Goal: Task Accomplishment & Management: Complete application form

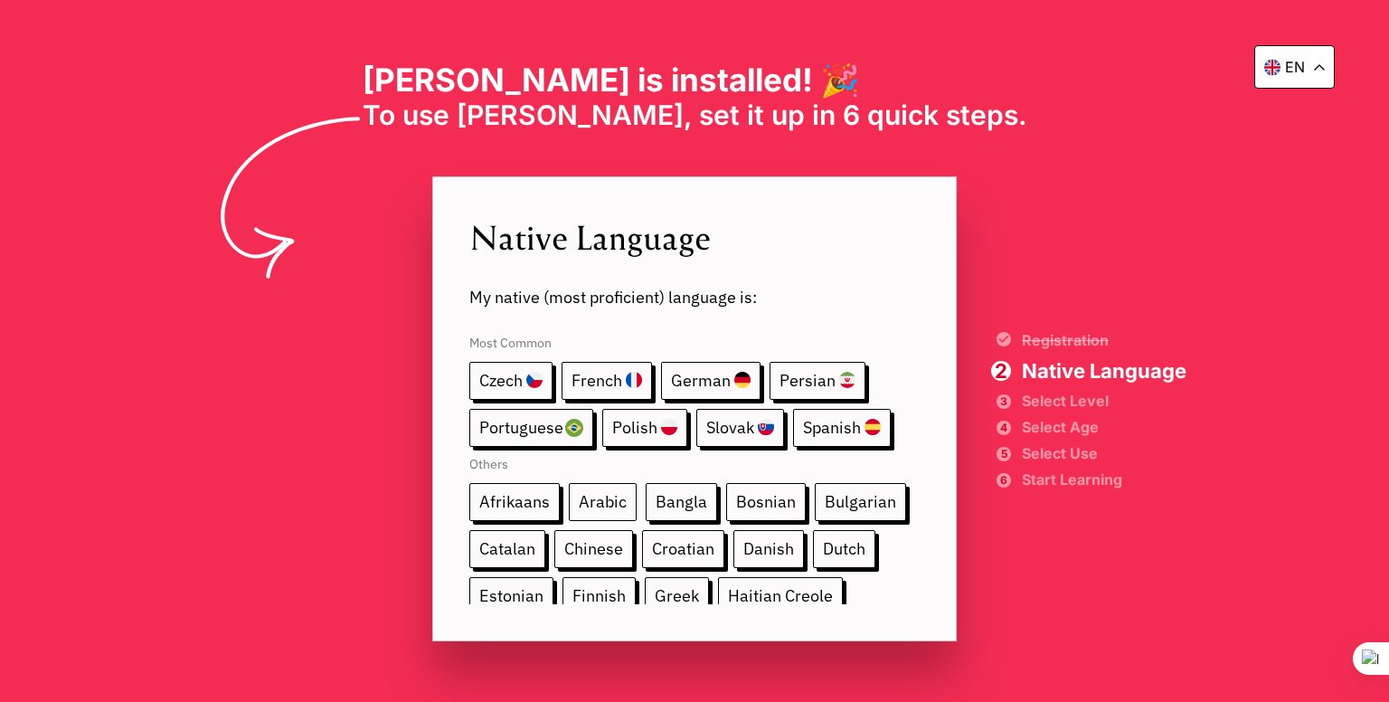
click at [592, 500] on span "Arabic" at bounding box center [603, 502] width 68 height 38
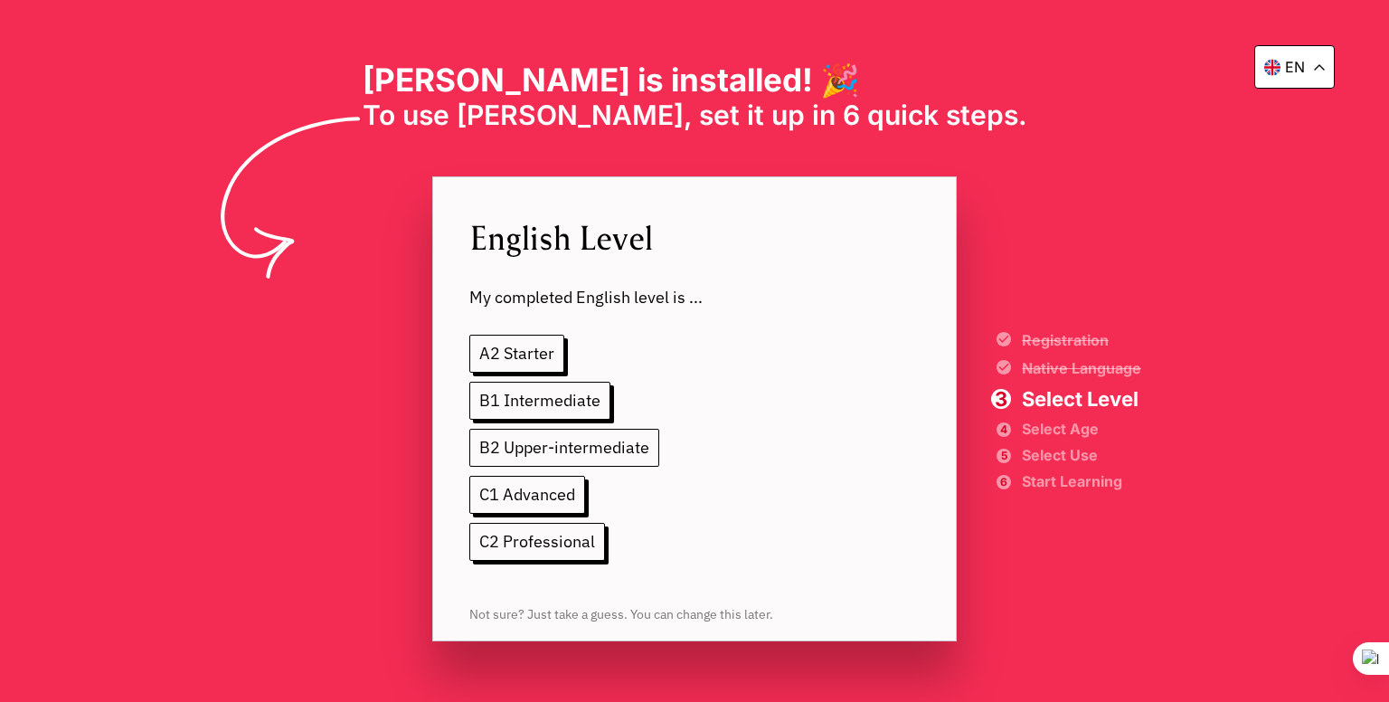
click at [552, 452] on span "B2 Upper-intermediate" at bounding box center [564, 448] width 190 height 38
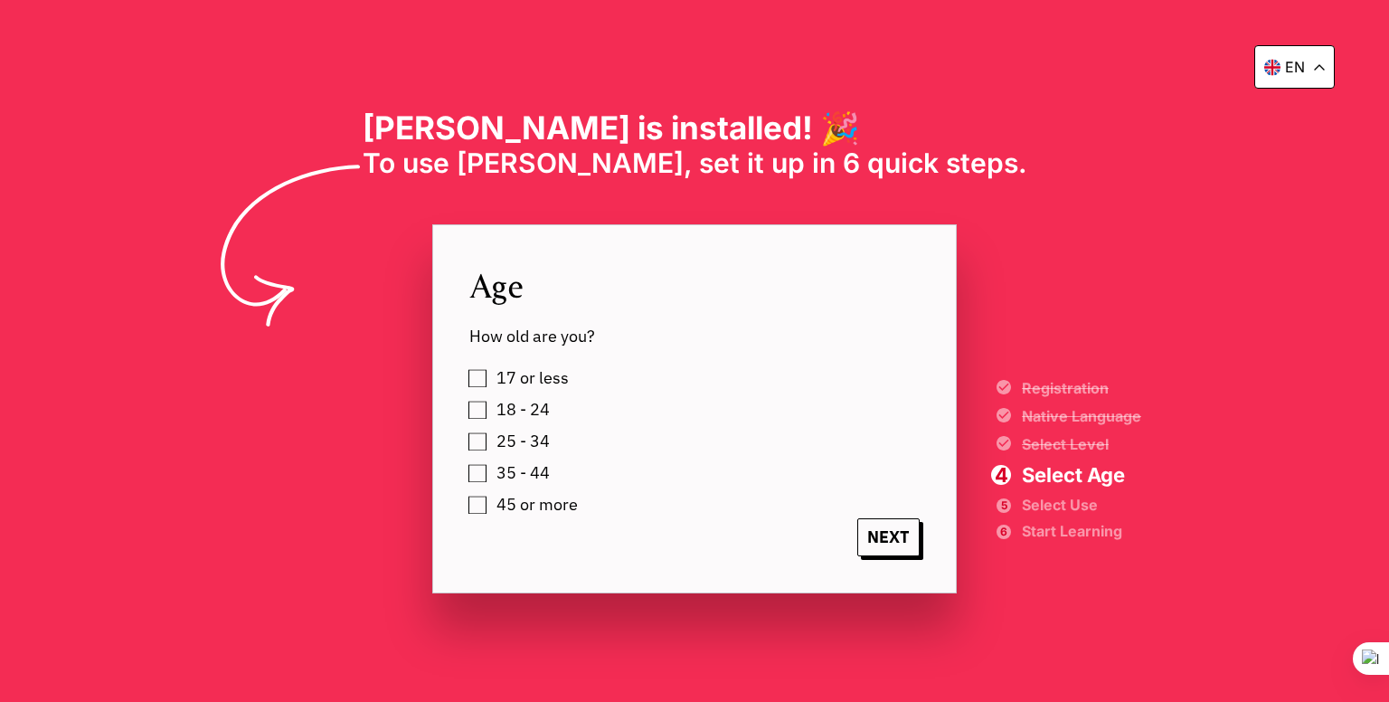
click at [490, 410] on label "18 - 24" at bounding box center [520, 409] width 60 height 27
click at [907, 545] on span "NEXT" at bounding box center [888, 537] width 62 height 38
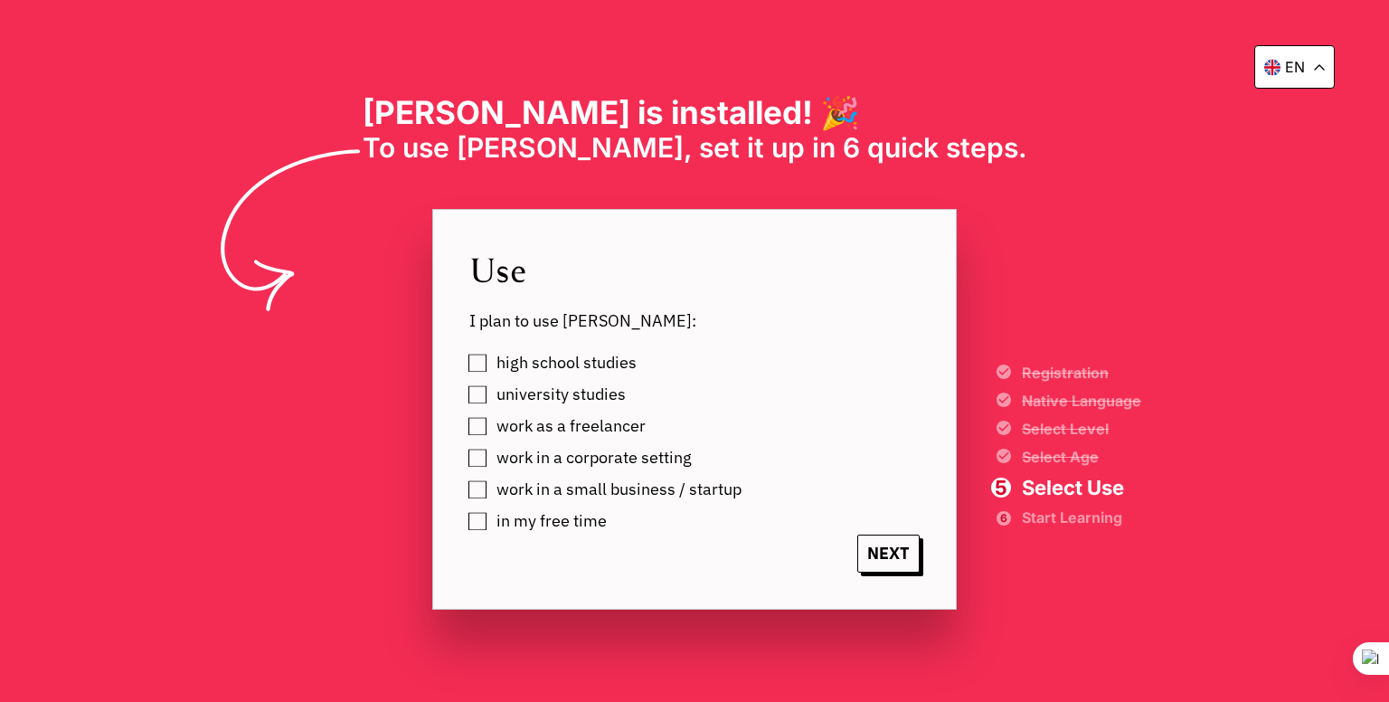
drag, startPoint x: 478, startPoint y: 395, endPoint x: 478, endPoint y: 386, distance: 9.1
click at [490, 386] on label "university studies" at bounding box center [558, 394] width 136 height 27
click at [490, 422] on label "work as a freelancer" at bounding box center [568, 425] width 156 height 27
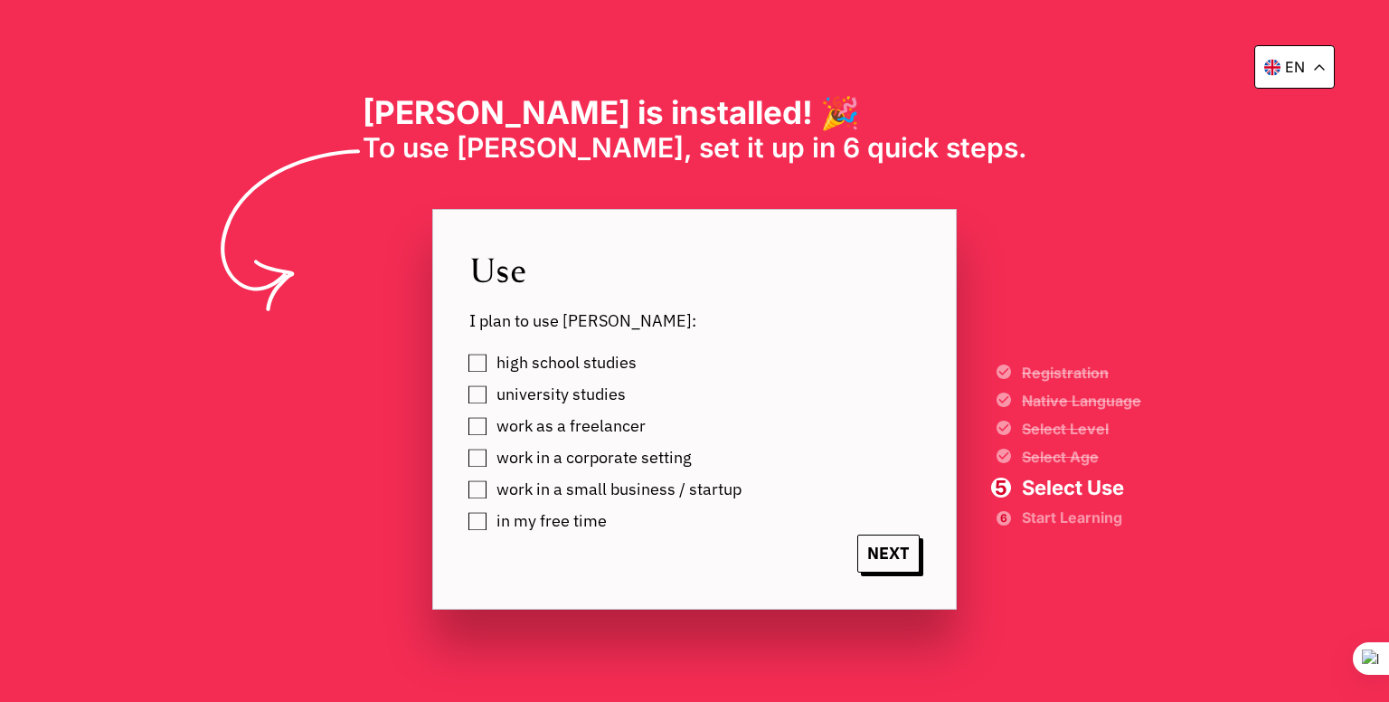
click at [490, 453] on label "work in a corporate setting" at bounding box center [591, 457] width 202 height 27
click at [490, 523] on label "in my free time" at bounding box center [548, 520] width 117 height 27
click at [886, 560] on span "NEXT" at bounding box center [888, 554] width 62 height 38
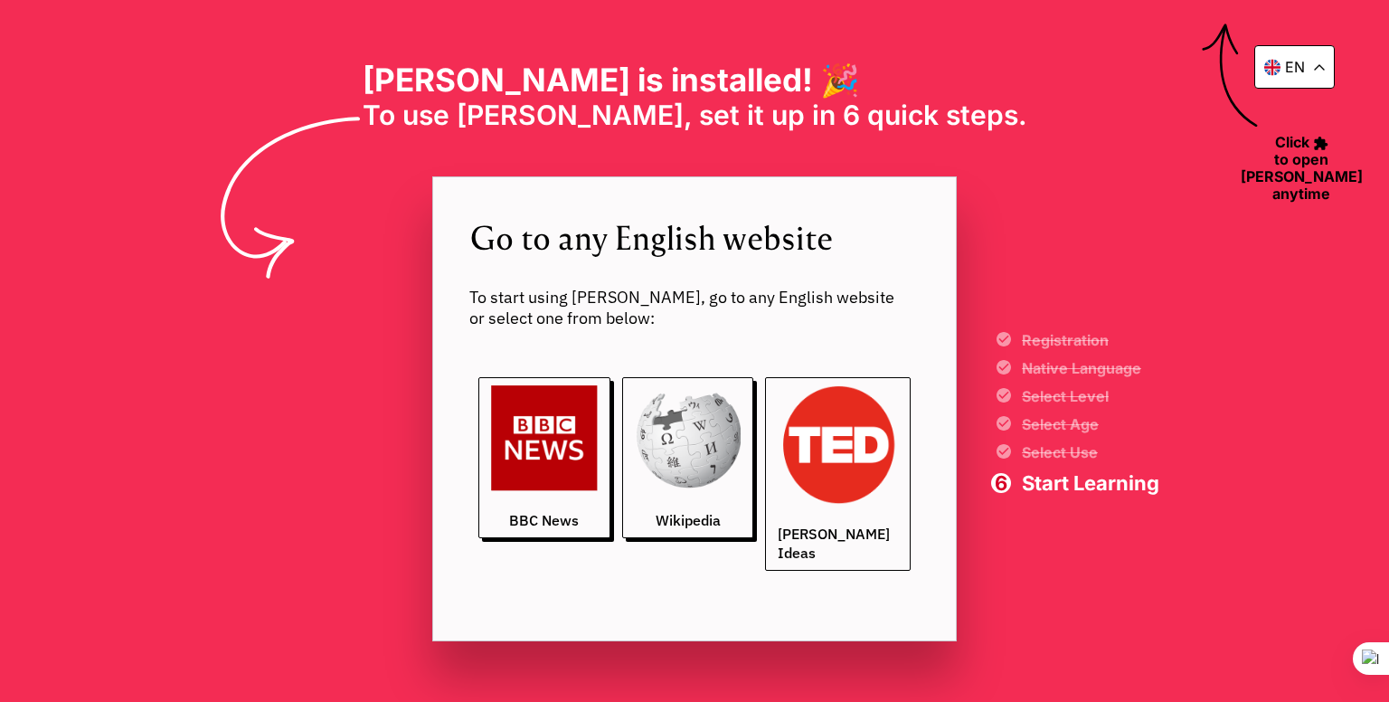
click at [840, 478] on img at bounding box center [838, 445] width 120 height 120
